Goal: Register for event/course

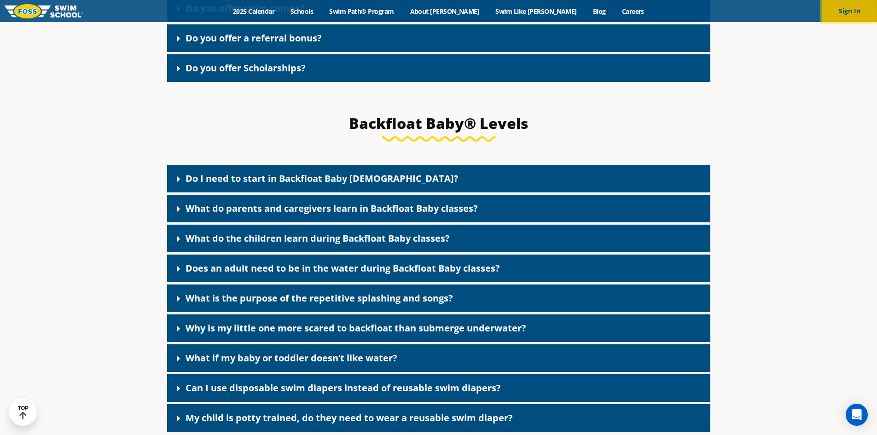
drag, startPoint x: 861, startPoint y: 11, endPoint x: 854, endPoint y: 10, distance: 6.5
click at [861, 11] on button "Sign In" at bounding box center [849, 11] width 55 height 22
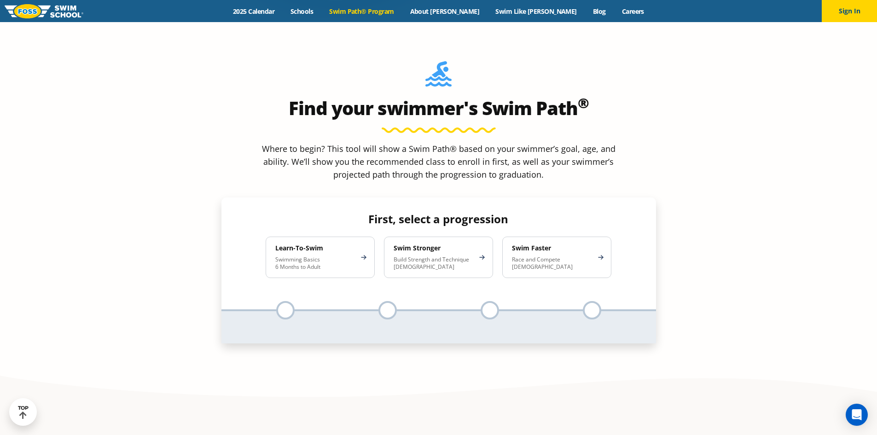
scroll to position [875, 0]
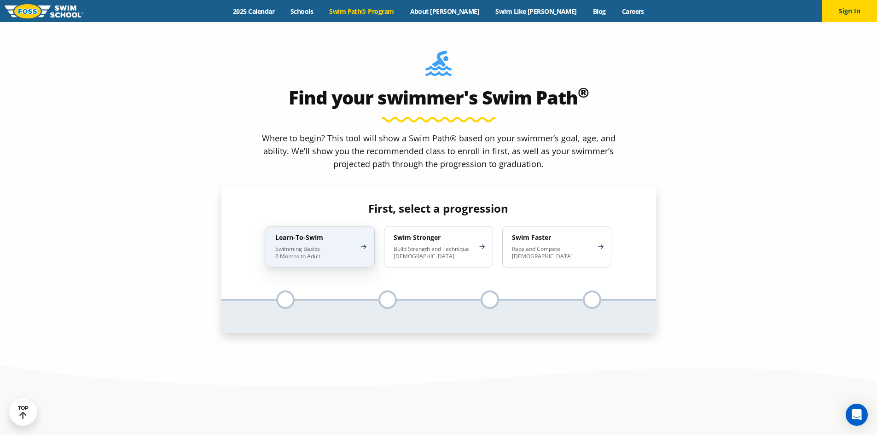
click at [344, 245] on p "Swimming Basics 6 Months to Adult" at bounding box center [315, 252] width 81 height 15
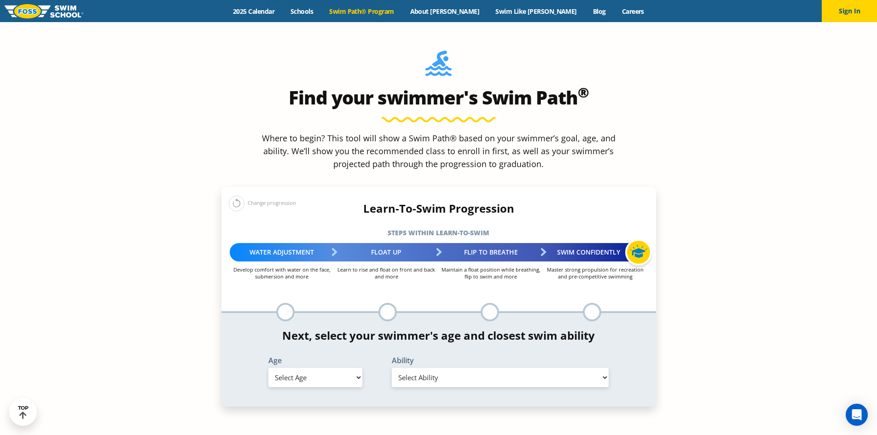
click at [334, 368] on select "Select Age [DEMOGRAPHIC_DATA] months - 1 year 1 year 2 years 3 years 4 years 5 …" at bounding box center [315, 377] width 94 height 19
select select "2-years"
click at [268, 368] on select "Select Age [DEMOGRAPHIC_DATA] months - 1 year 1 year 2 years 3 years 4 years 5 …" at bounding box center [315, 377] width 94 height 19
click at [435, 368] on select "Select Ability First in-water experience Comfortable with water poured over the…" at bounding box center [500, 377] width 217 height 19
select select "2-years-comfortable-with-water-poured-over-their-head-but-not-eyes-and-ears"
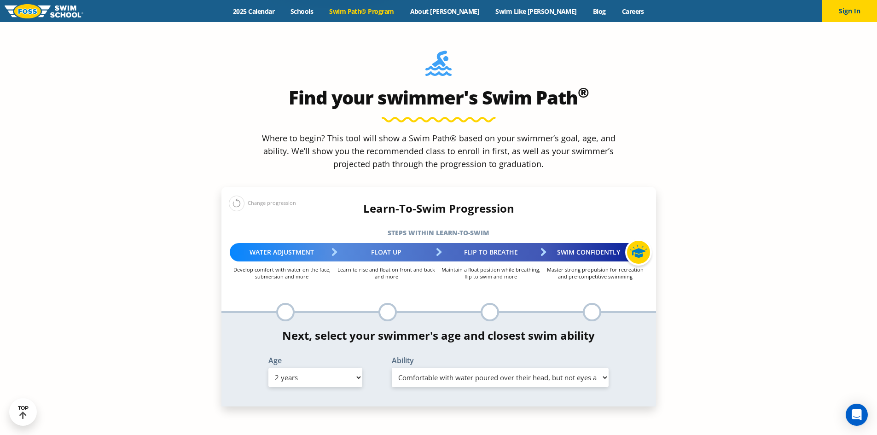
click at [392, 368] on select "Select Ability First in-water experience Comfortable with water poured over the…" at bounding box center [500, 377] width 217 height 19
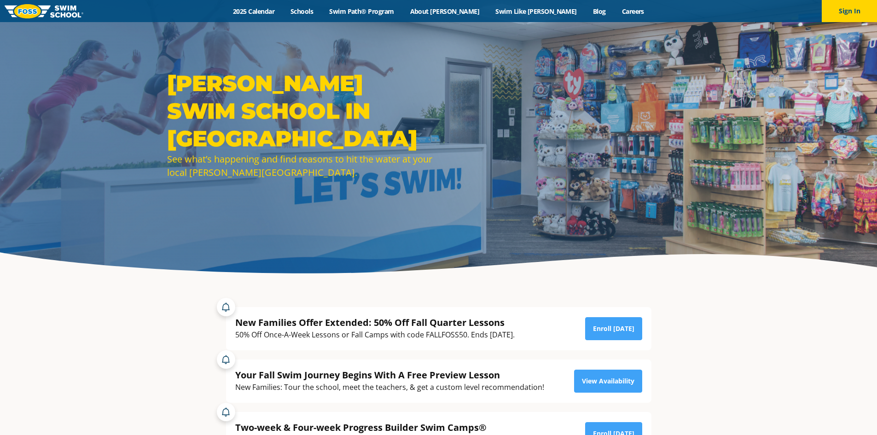
scroll to position [46, 0]
